Goal: Find specific page/section: Find specific page/section

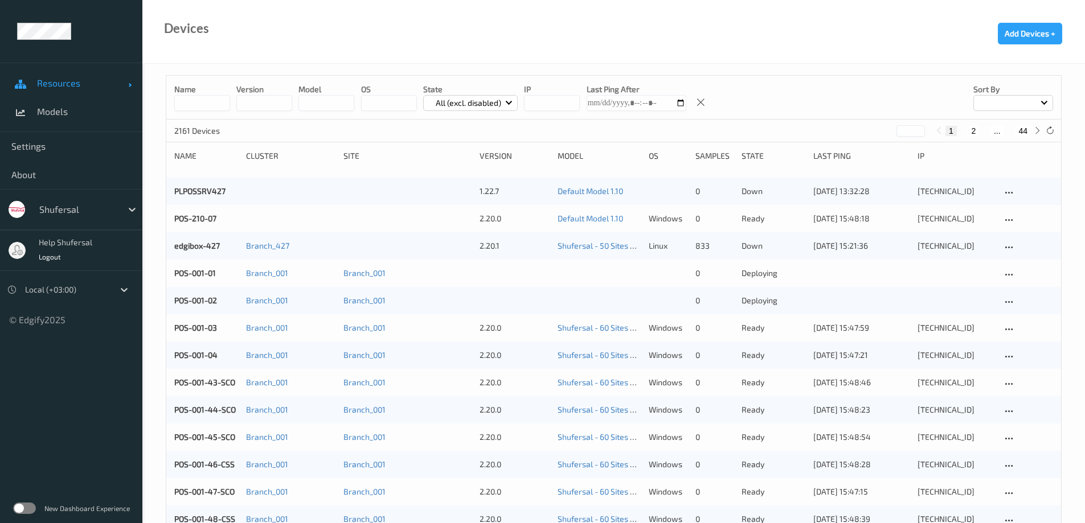
click at [47, 76] on link "Resources" at bounding box center [71, 83] width 142 height 28
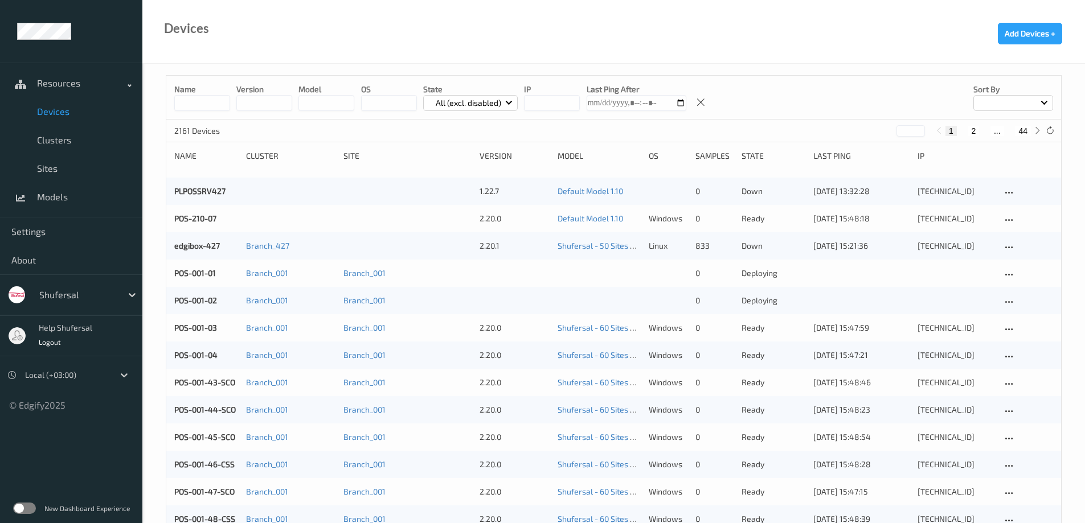
click at [58, 113] on span "Devices" at bounding box center [84, 111] width 94 height 11
click at [204, 104] on input at bounding box center [202, 103] width 56 height 16
type input "******"
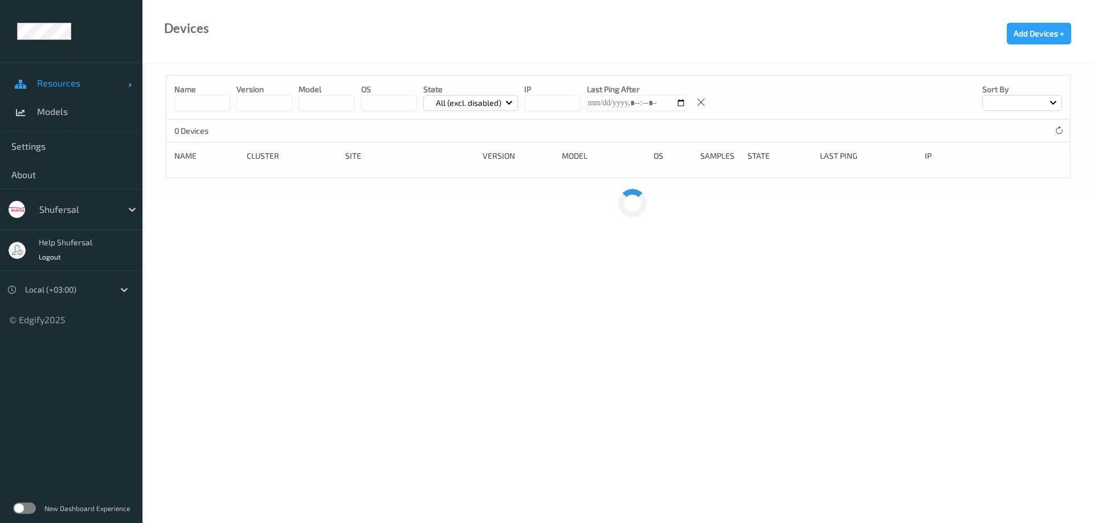
click at [56, 81] on span "Resources" at bounding box center [82, 82] width 91 height 11
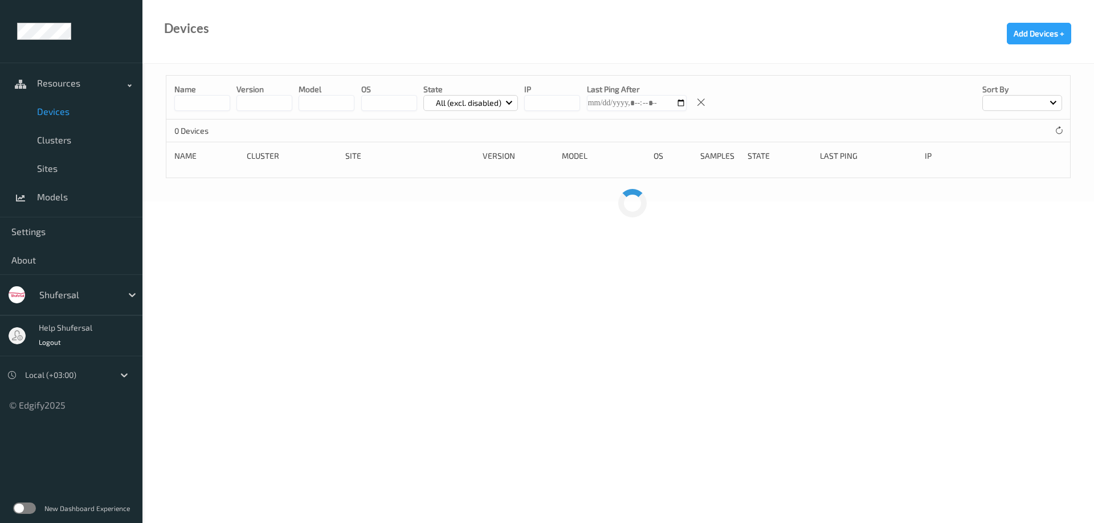
click at [157, 98] on div "Name version model OS State All (excl. disabled) IP Last Ping After Sort by 0 D…" at bounding box center [617, 133] width 951 height 138
click at [174, 103] on input at bounding box center [202, 103] width 56 height 16
click at [27, 508] on label at bounding box center [24, 508] width 23 height 11
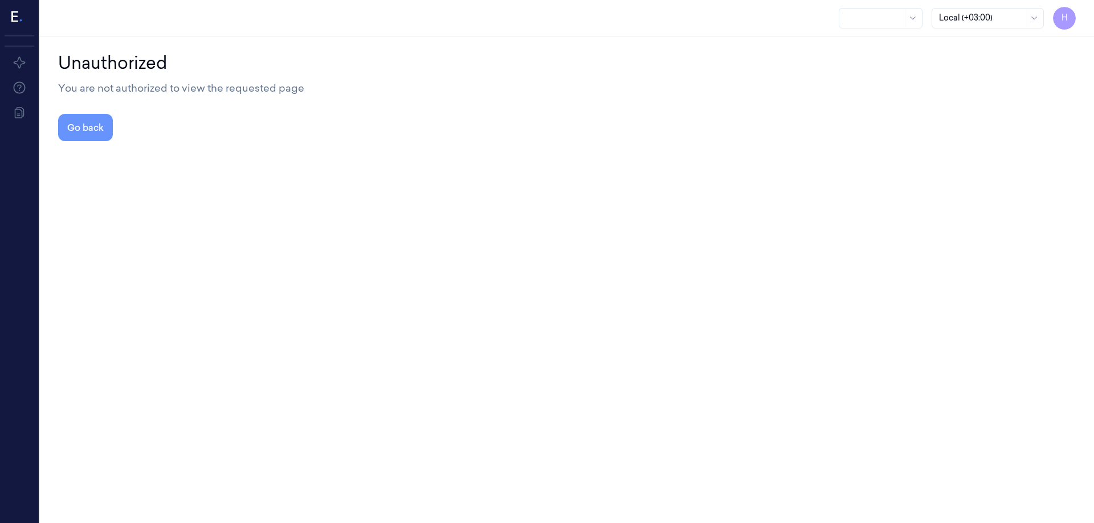
click at [79, 125] on button "Go back" at bounding box center [85, 127] width 55 height 27
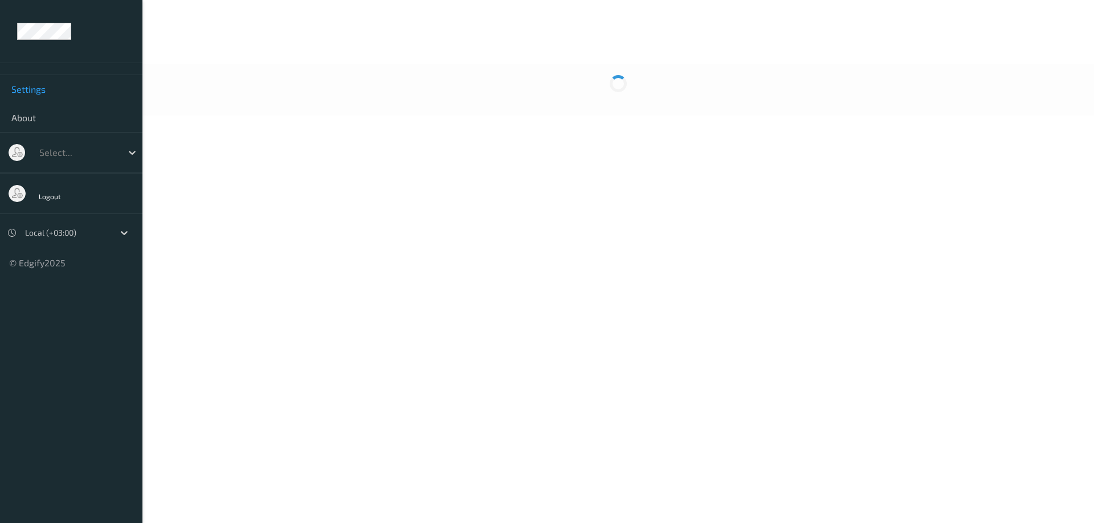
click at [53, 93] on span "Settings" at bounding box center [71, 89] width 120 height 11
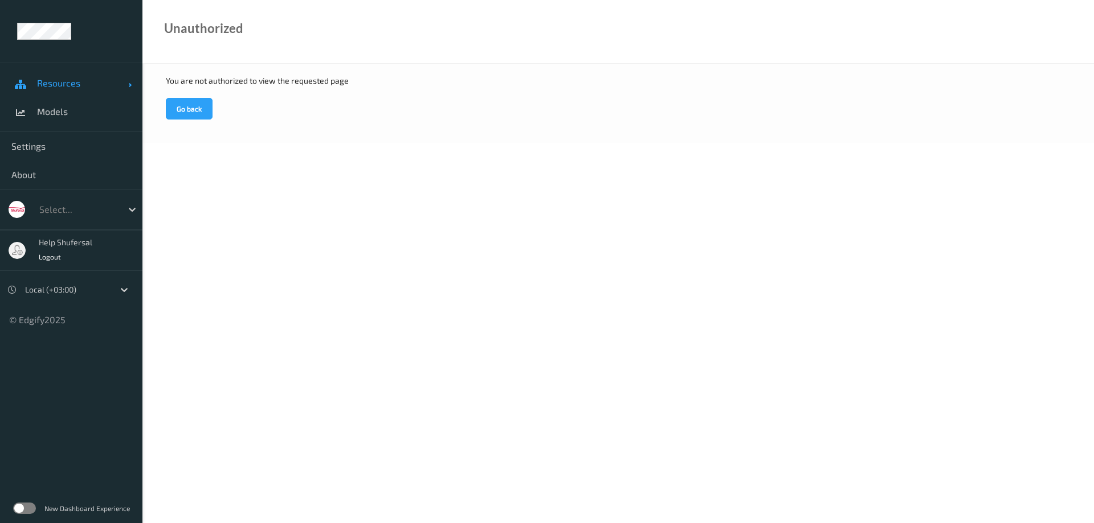
click at [83, 87] on span "Resources" at bounding box center [82, 82] width 91 height 11
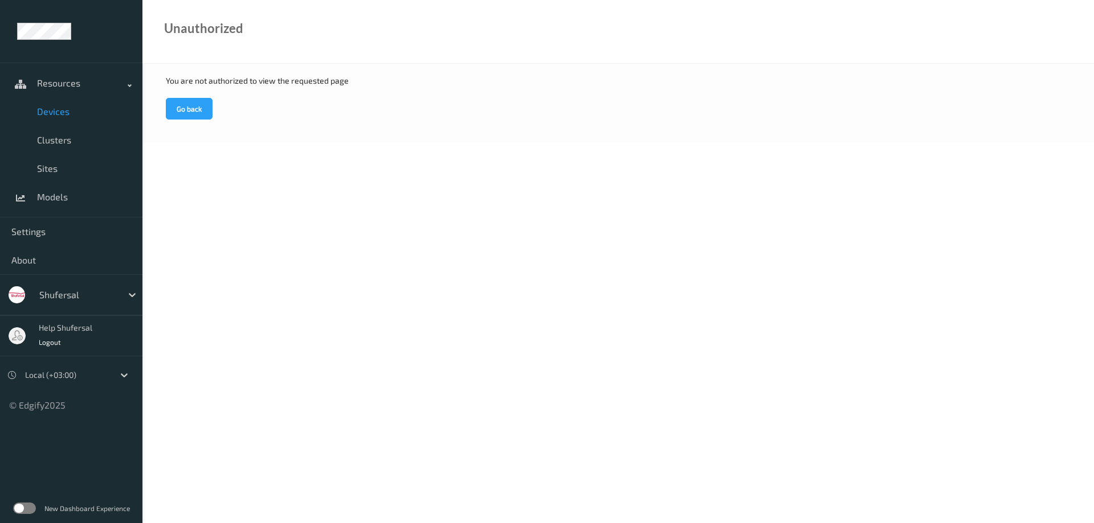
click at [60, 115] on span "Devices" at bounding box center [84, 111] width 94 height 11
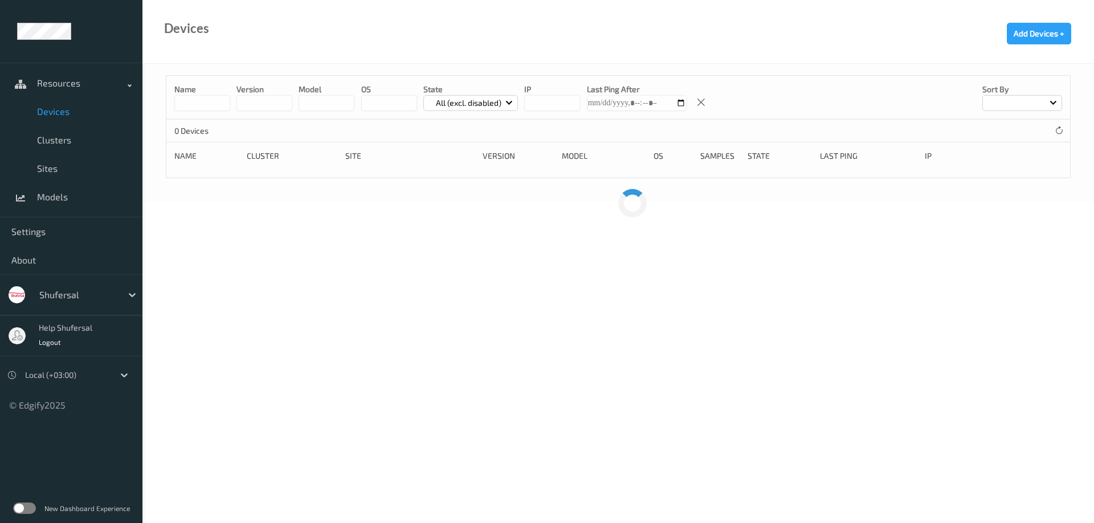
click at [193, 108] on input at bounding box center [202, 103] width 56 height 16
type input "****"
click at [49, 342] on span "Logout" at bounding box center [50, 342] width 23 height 8
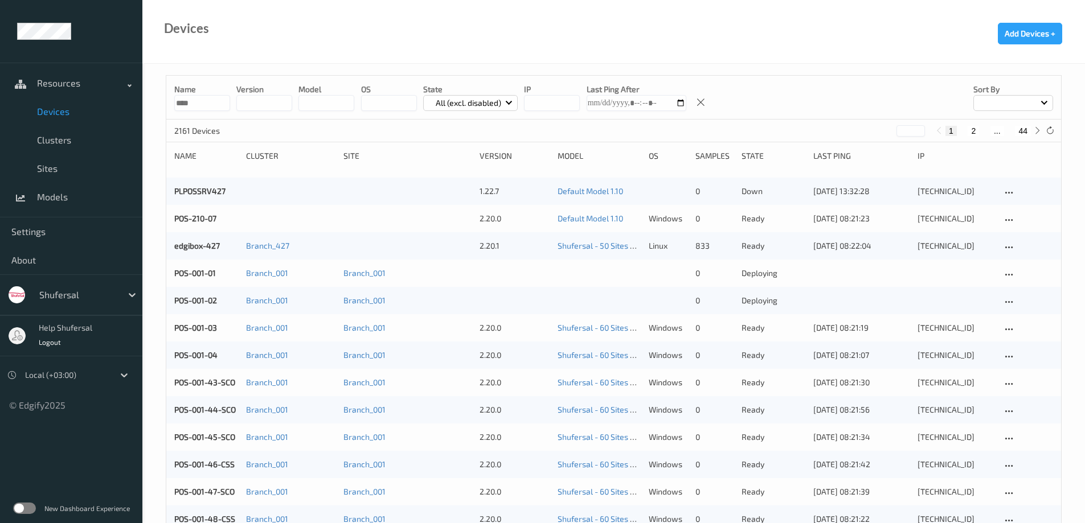
click at [201, 100] on input "****" at bounding box center [202, 103] width 56 height 16
